Goal: Task Accomplishment & Management: Manage account settings

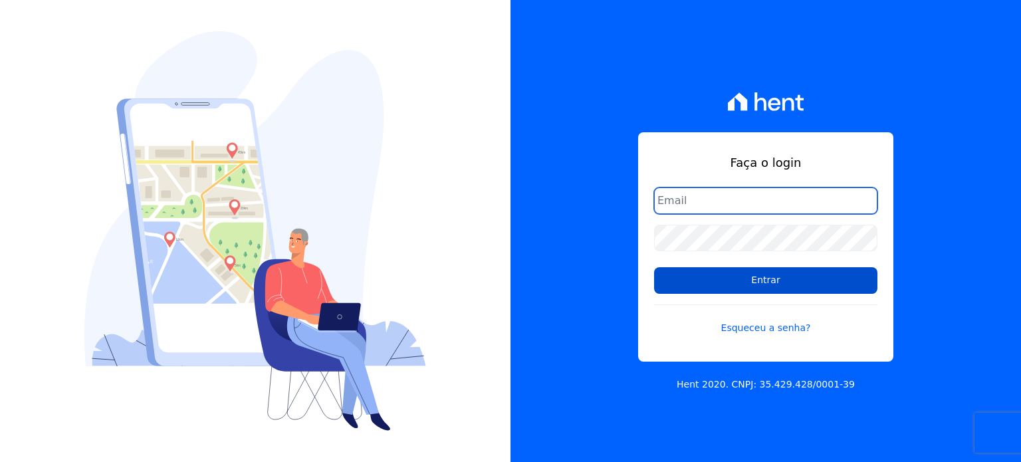
type input "contato@grupokaiser.com.br"
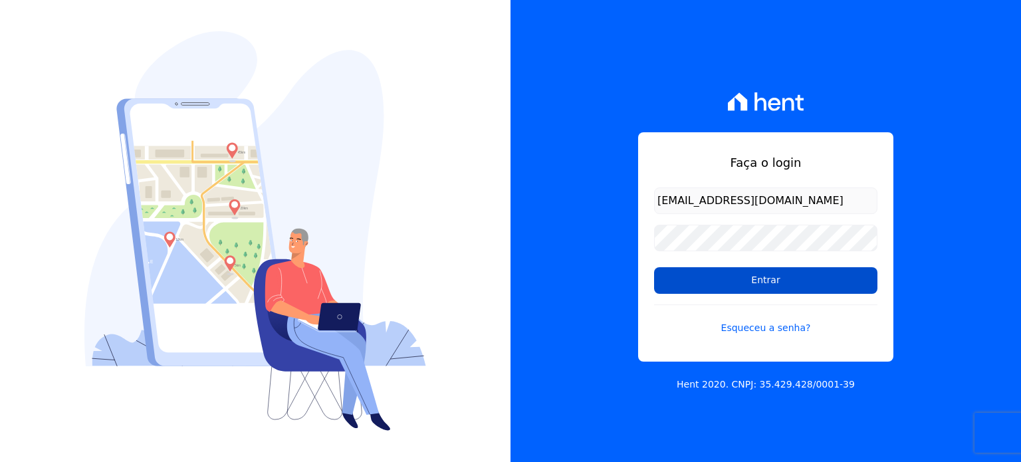
click at [754, 273] on input "Entrar" at bounding box center [765, 280] width 223 height 27
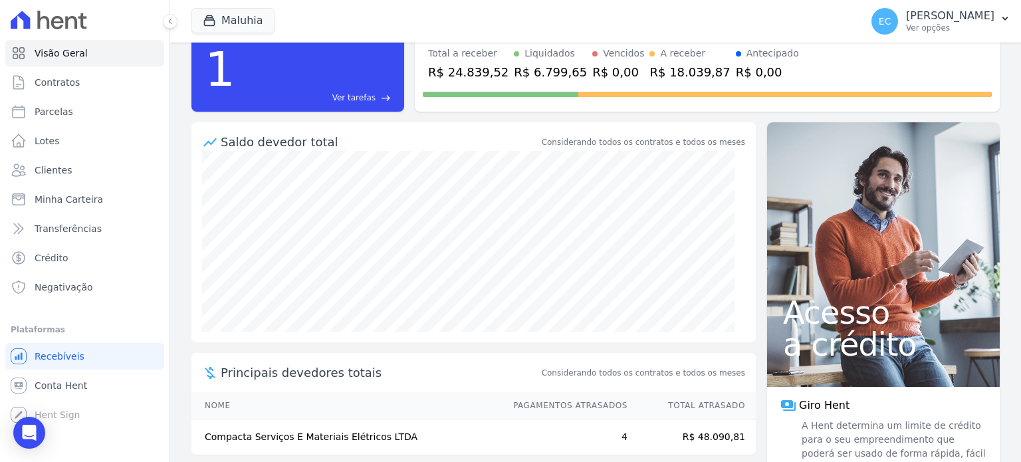
scroll to position [90, 0]
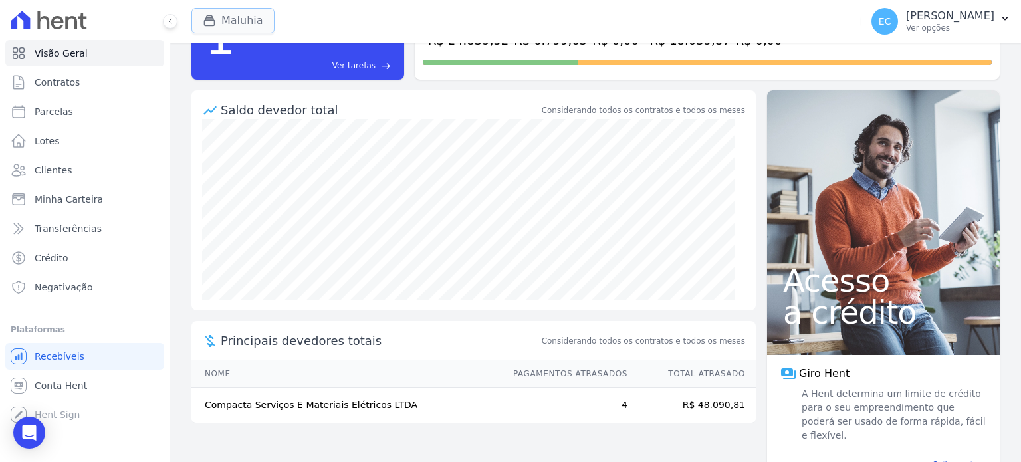
click at [239, 21] on button "Maluhia" at bounding box center [232, 20] width 83 height 25
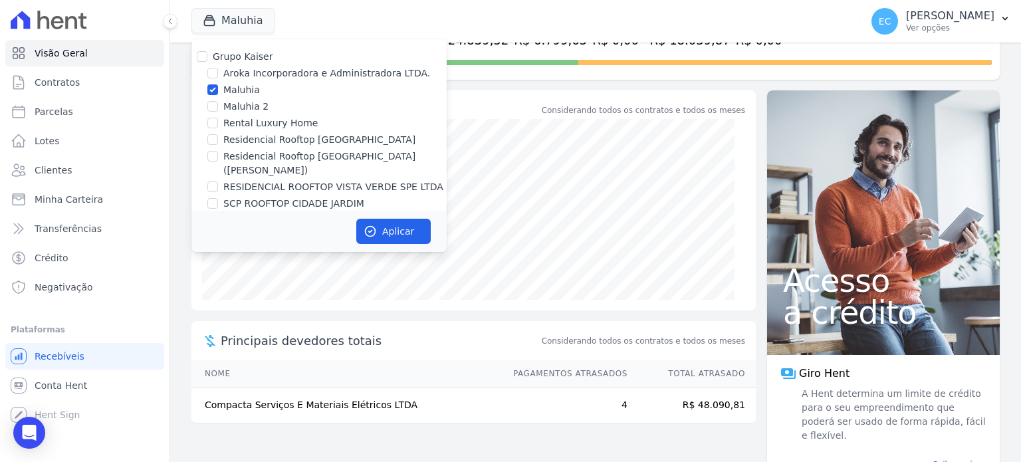
click at [231, 92] on label "Maluhia" at bounding box center [241, 90] width 37 height 14
click at [218, 92] on input "Maluhia" at bounding box center [212, 89] width 11 height 11
checkbox input "false"
click at [241, 122] on label "Rental Luxury Home" at bounding box center [270, 123] width 94 height 14
click at [218, 122] on input "Rental Luxury Home" at bounding box center [212, 123] width 11 height 11
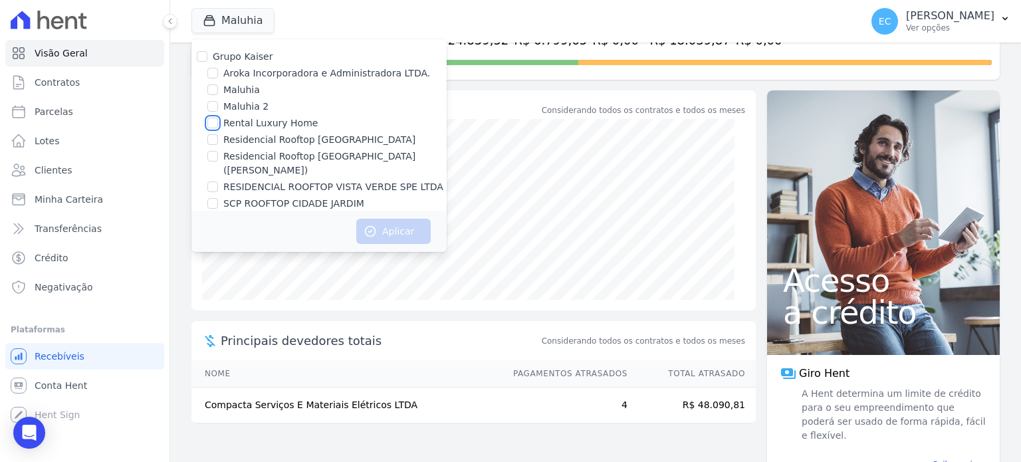
checkbox input "true"
click at [409, 231] on button "Aplicar" at bounding box center [393, 231] width 74 height 25
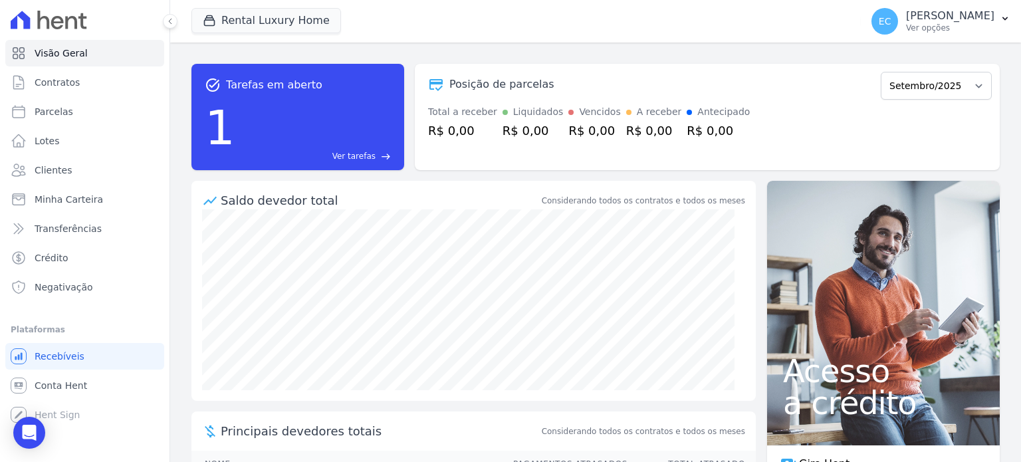
click at [282, 110] on div "1 Ver tarefas east" at bounding box center [298, 127] width 186 height 69
click at [347, 160] on span "Ver tarefas" at bounding box center [353, 156] width 43 height 12
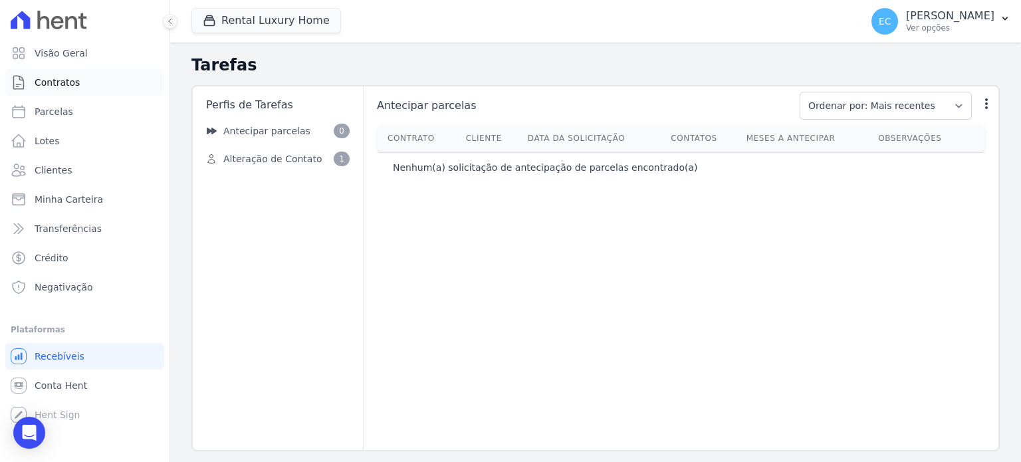
click at [121, 82] on link "Contratos" at bounding box center [84, 82] width 159 height 27
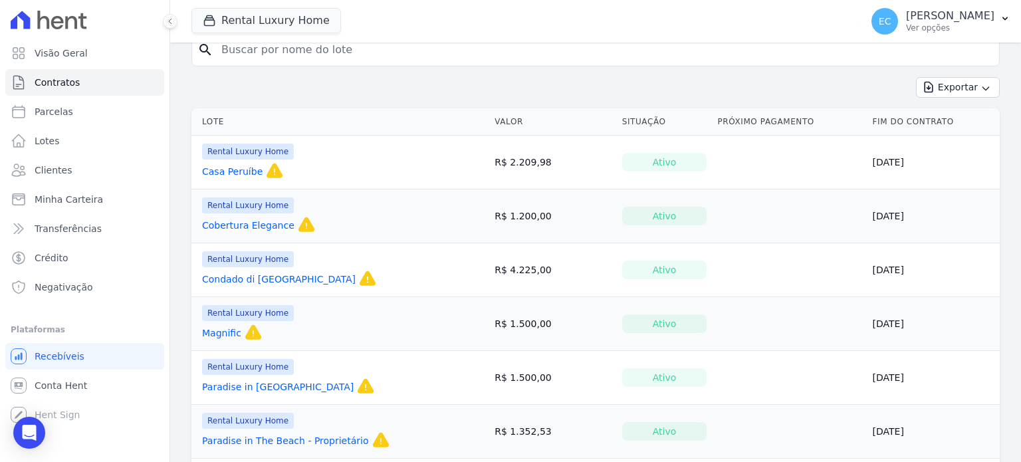
scroll to position [101, 0]
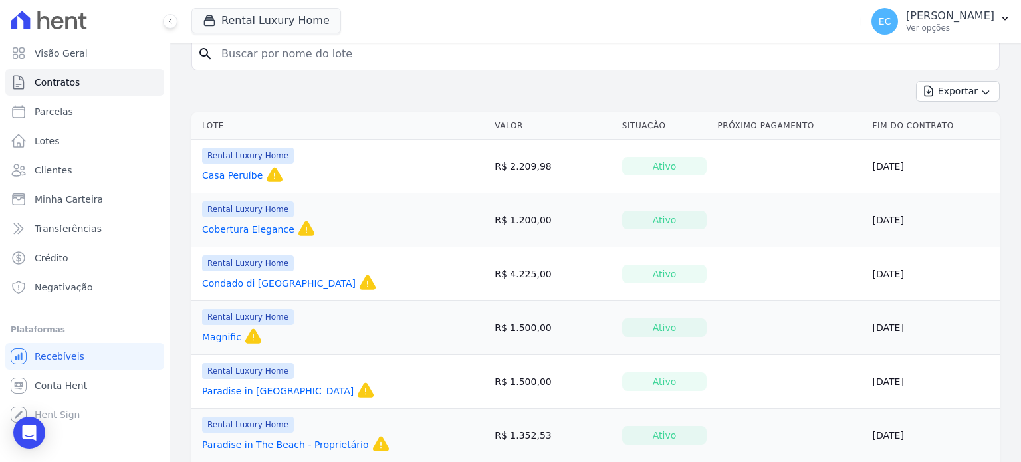
click at [268, 388] on link "Paradise in [GEOGRAPHIC_DATA]" at bounding box center [278, 390] width 152 height 13
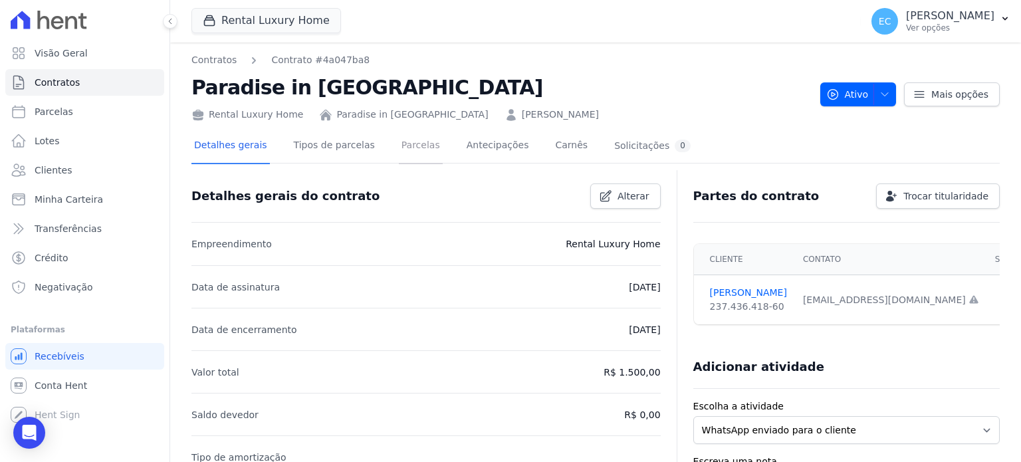
click at [400, 150] on link "Parcelas" at bounding box center [421, 146] width 44 height 35
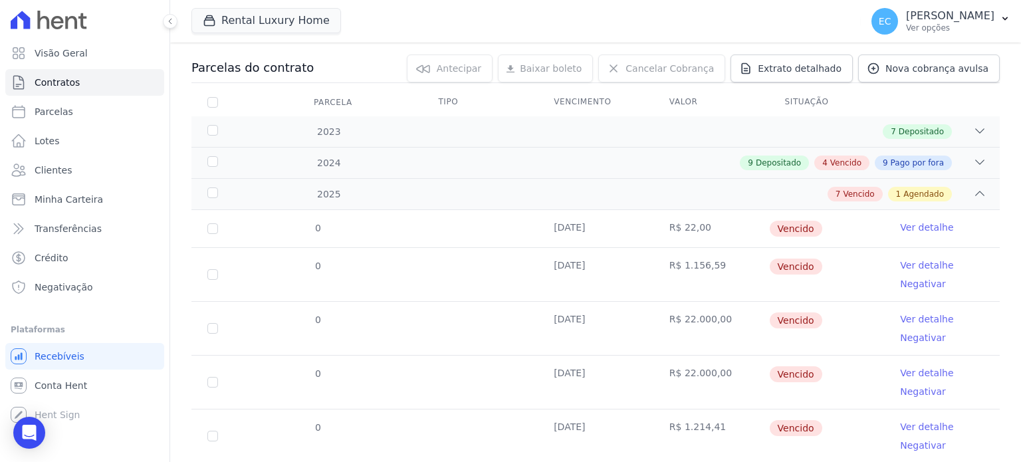
scroll to position [316, 0]
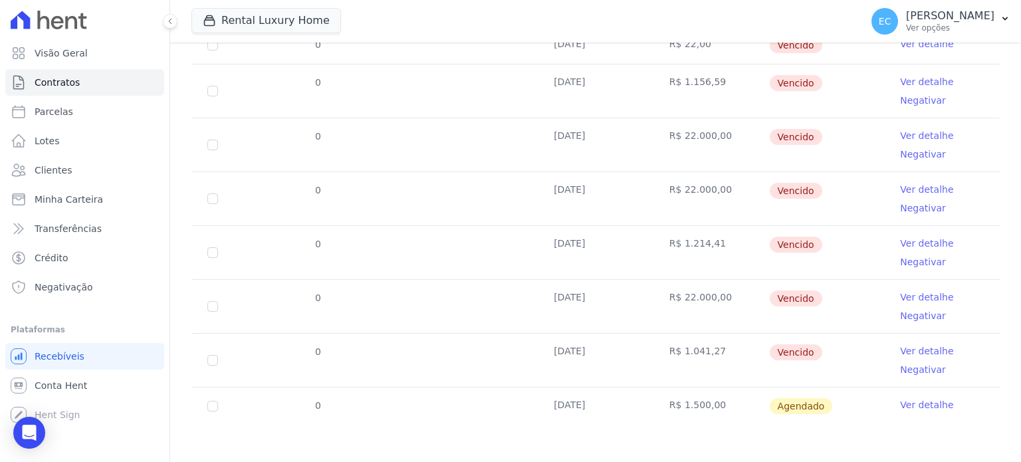
click at [900, 401] on link "Ver detalhe" at bounding box center [926, 404] width 53 height 13
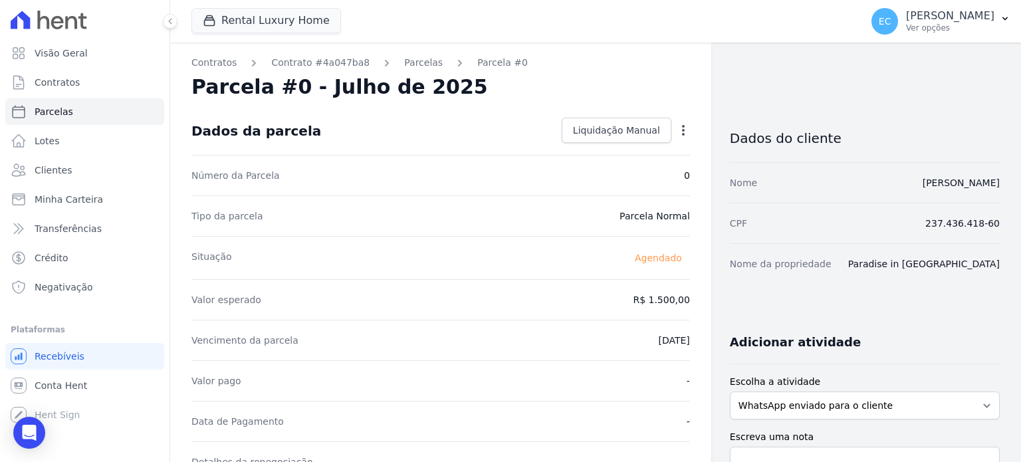
click at [680, 135] on icon "button" at bounding box center [683, 130] width 13 height 13
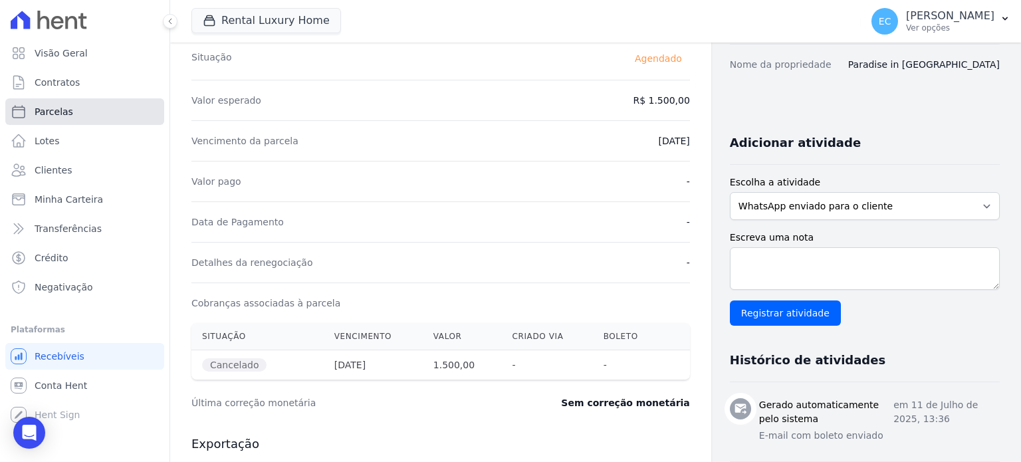
click at [72, 115] on link "Parcelas" at bounding box center [84, 111] width 159 height 27
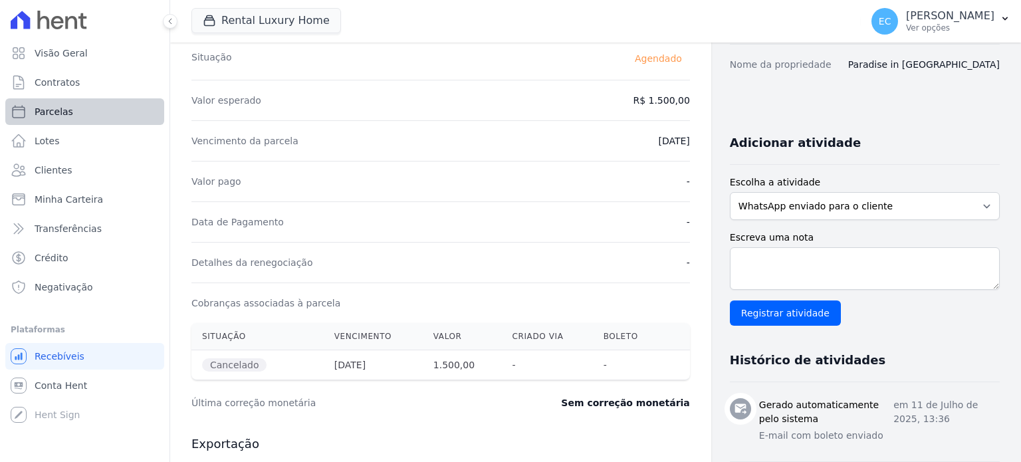
select select
